Goal: Book appointment/travel/reservation

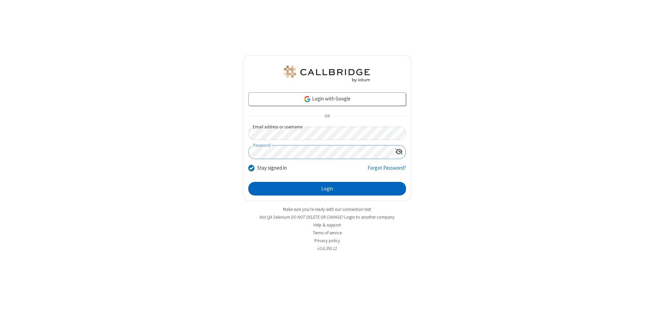
click at [327, 189] on button "Login" at bounding box center [327, 189] width 158 height 14
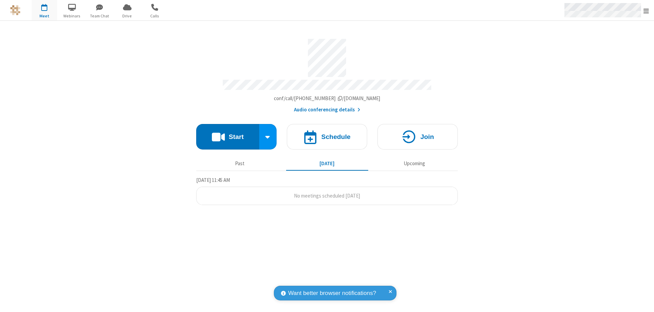
click at [647, 11] on span "Open menu" at bounding box center [646, 10] width 5 height 7
click at [44, 10] on span "button" at bounding box center [45, 7] width 26 height 12
click at [327, 134] on h4 "Schedule" at bounding box center [335, 137] width 29 height 6
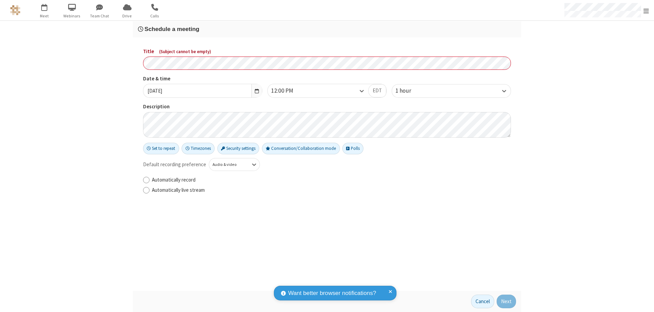
click at [327, 29] on h3 "Schedule a meeting" at bounding box center [327, 29] width 378 height 6
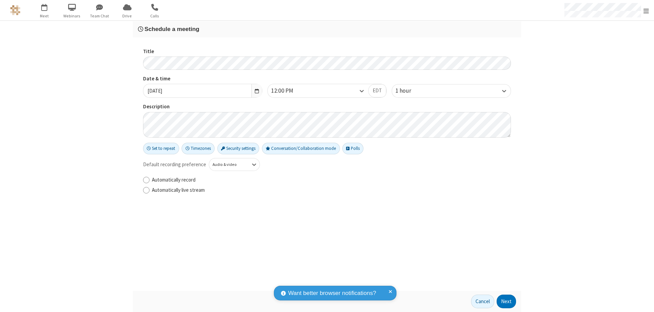
click at [507, 302] on button "Next" at bounding box center [506, 302] width 19 height 14
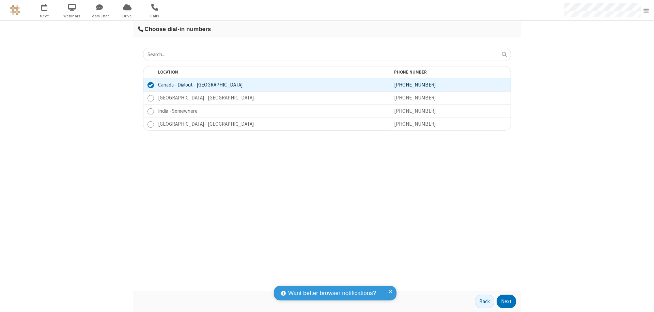
click at [507, 302] on button "Next" at bounding box center [506, 302] width 19 height 14
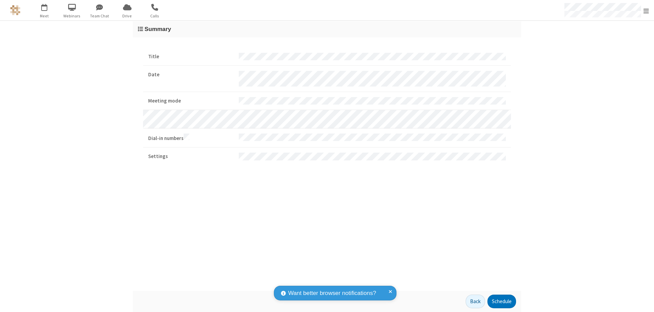
click at [502, 302] on button "Schedule" at bounding box center [502, 302] width 29 height 14
